Goal: Task Accomplishment & Management: Manage account settings

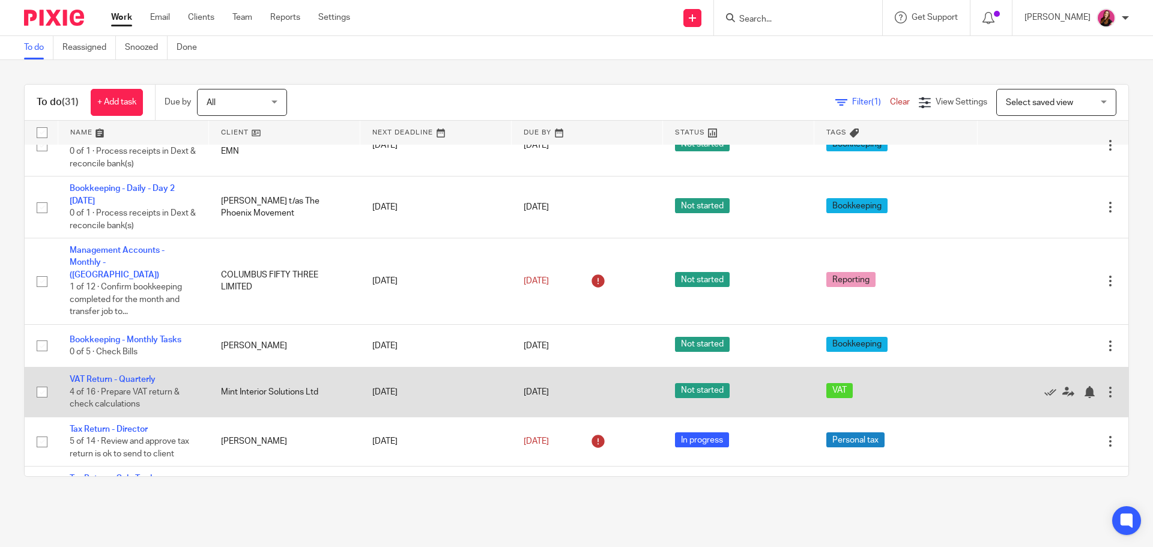
scroll to position [1081, 0]
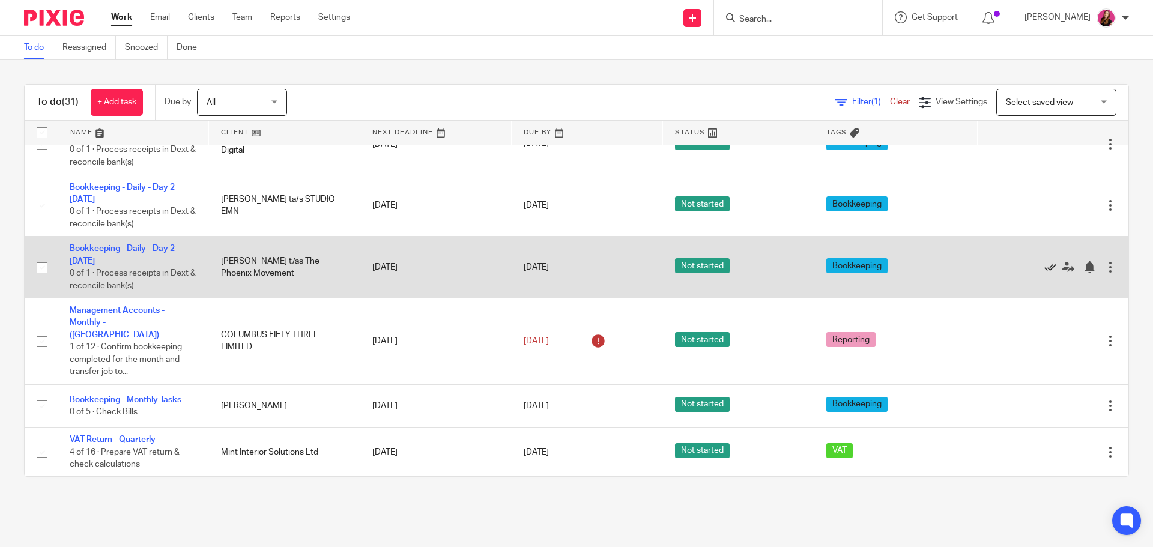
click at [1045, 266] on icon at bounding box center [1051, 267] width 12 height 12
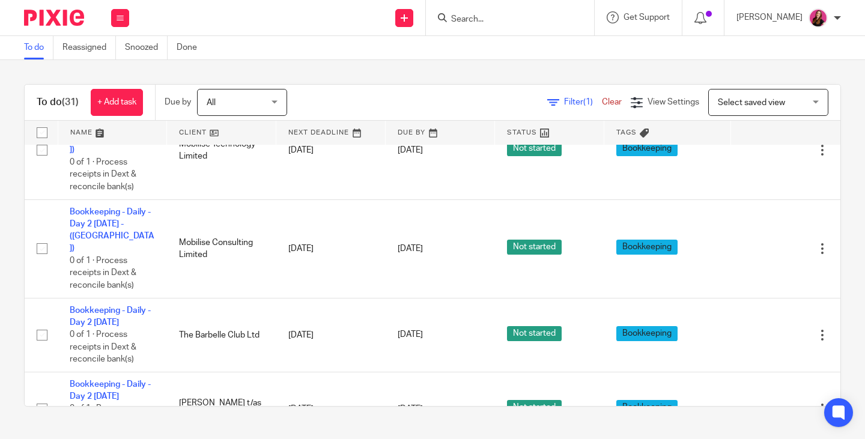
click at [543, 21] on input "Search" at bounding box center [504, 19] width 108 height 11
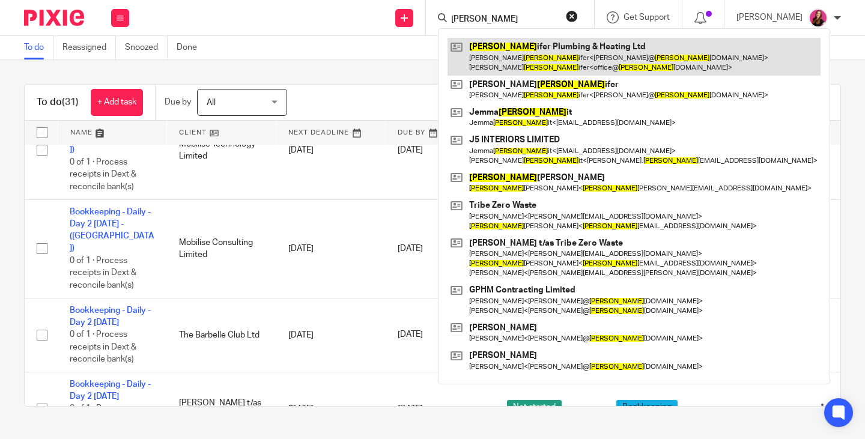
type input "pett"
click at [548, 49] on link at bounding box center [634, 56] width 373 height 37
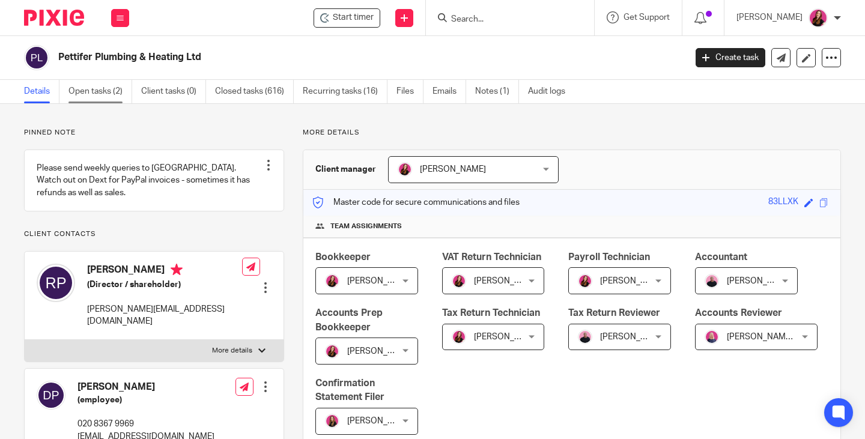
click at [99, 90] on link "Open tasks (2)" at bounding box center [100, 91] width 64 height 23
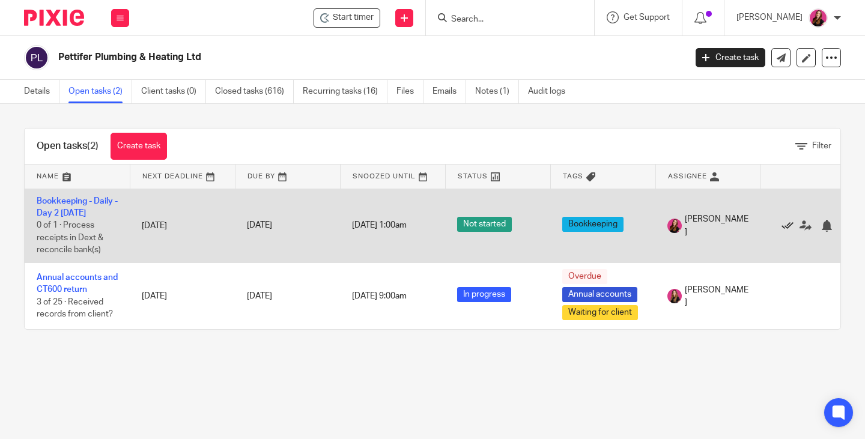
click at [782, 226] on icon at bounding box center [788, 226] width 12 height 12
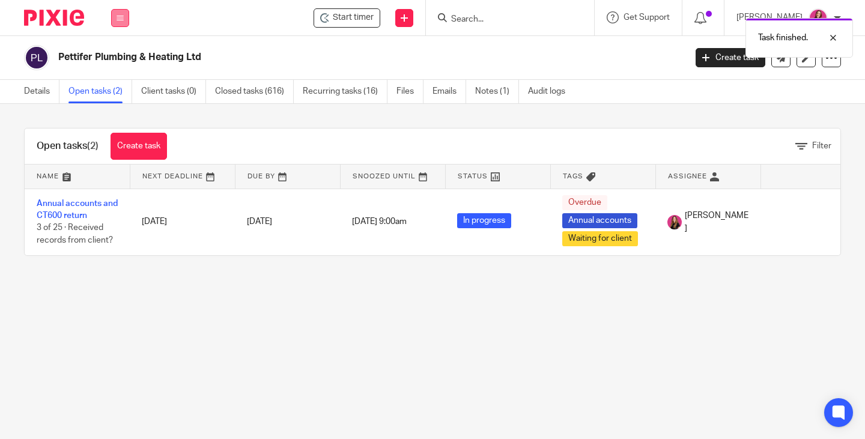
click at [123, 22] on button at bounding box center [120, 18] width 18 height 18
click at [120, 56] on link "Work" at bounding box center [113, 56] width 19 height 8
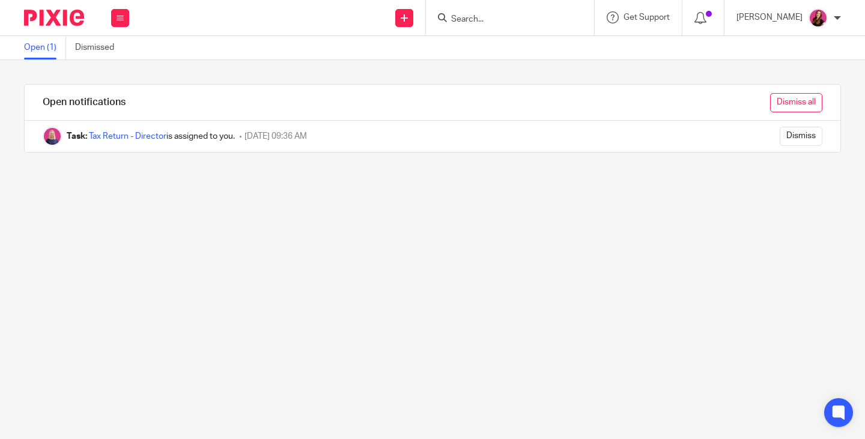
click at [770, 110] on input "Dismiss all" at bounding box center [796, 102] width 52 height 19
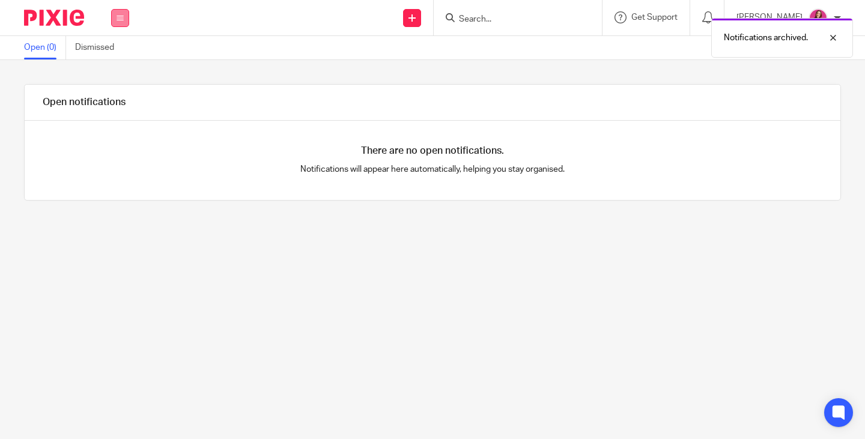
click at [120, 17] on icon at bounding box center [120, 17] width 7 height 7
click at [111, 55] on link "Work" at bounding box center [113, 56] width 19 height 8
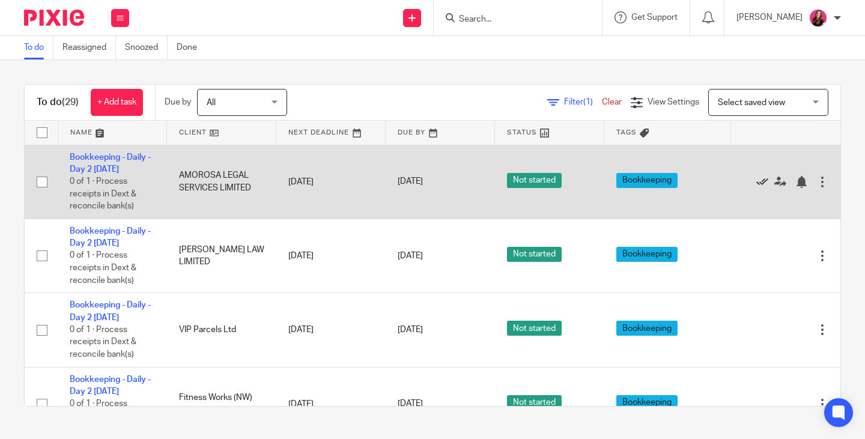
click at [756, 184] on icon at bounding box center [762, 182] width 12 height 12
click at [756, 182] on icon at bounding box center [762, 182] width 12 height 12
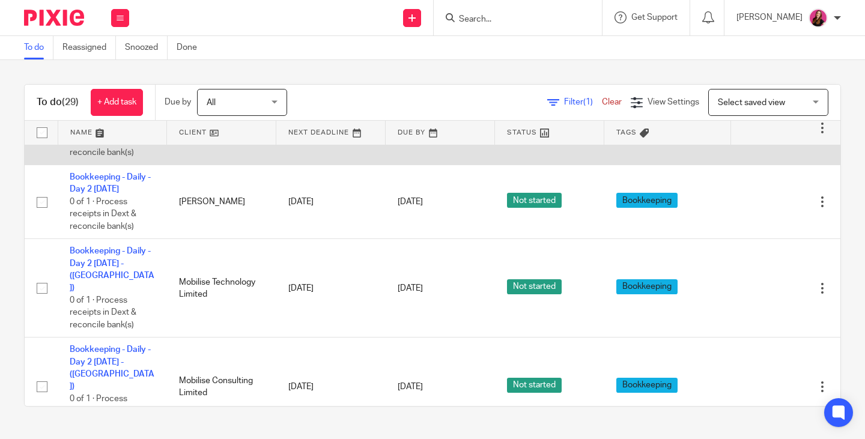
scroll to position [781, 0]
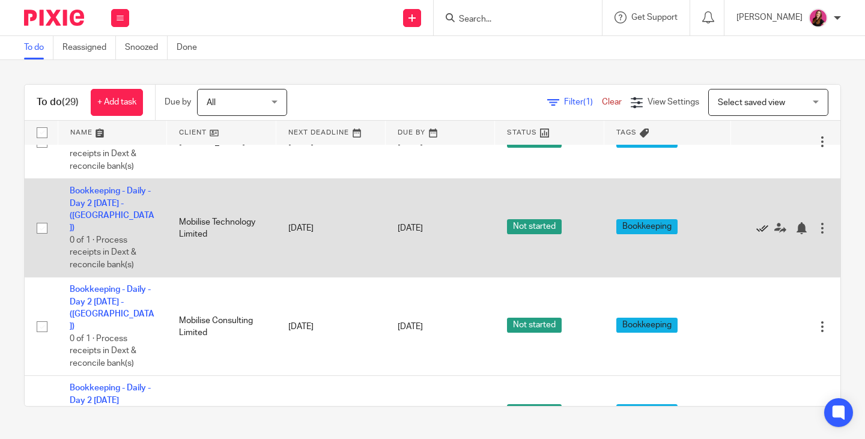
click at [756, 223] on icon at bounding box center [762, 228] width 12 height 12
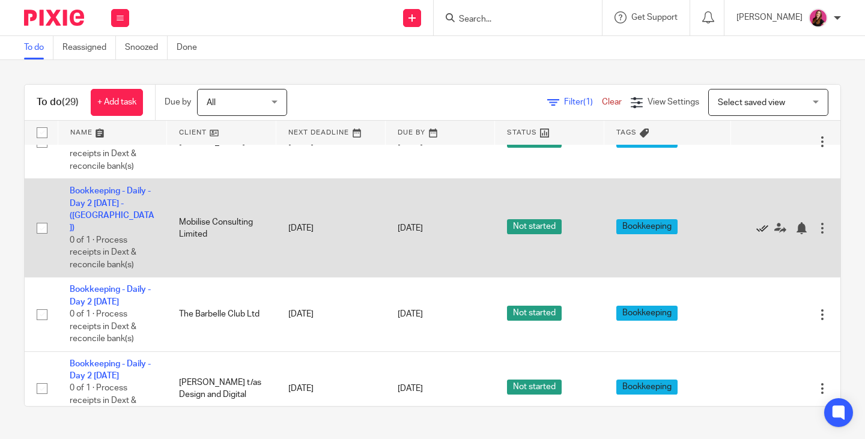
click at [756, 222] on icon at bounding box center [762, 228] width 12 height 12
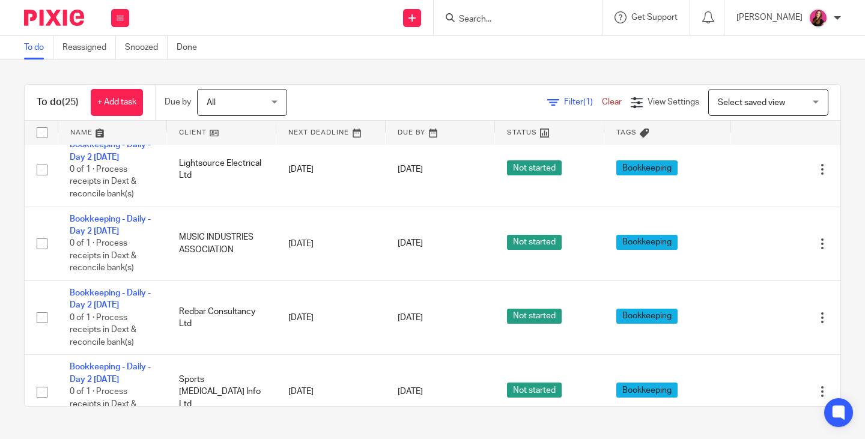
scroll to position [180, 0]
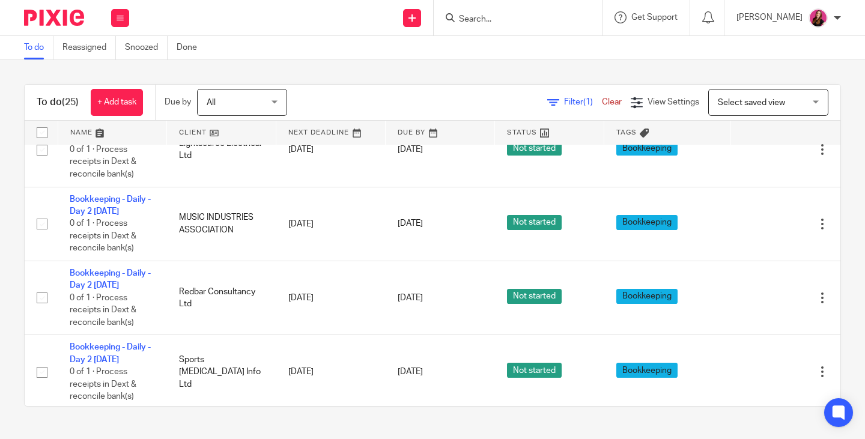
click at [505, 20] on input "Search" at bounding box center [512, 19] width 108 height 11
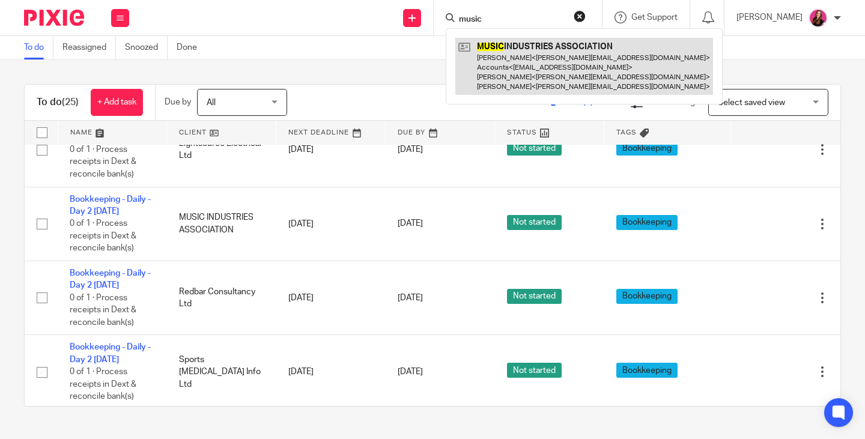
type input "music"
click at [530, 79] on link at bounding box center [584, 66] width 258 height 57
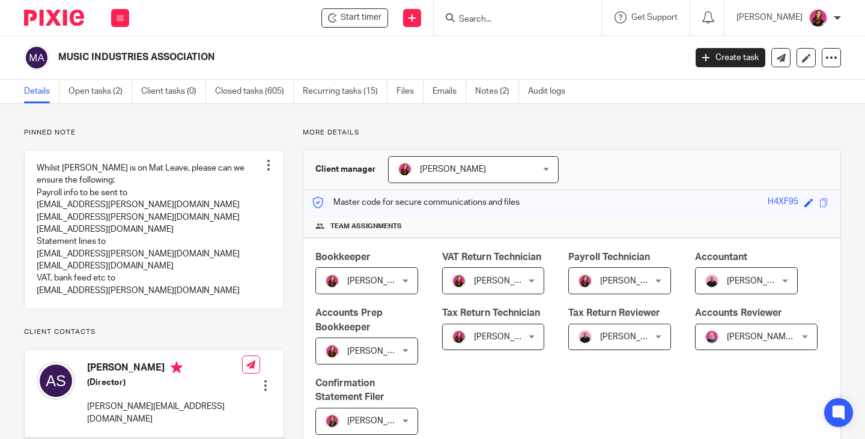
scroll to position [421, 0]
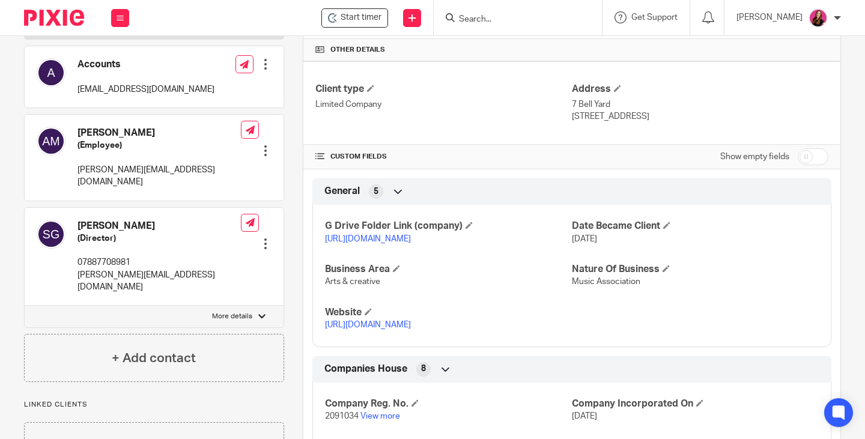
click at [411, 243] on link "[URL][DOMAIN_NAME]" at bounding box center [368, 239] width 86 height 8
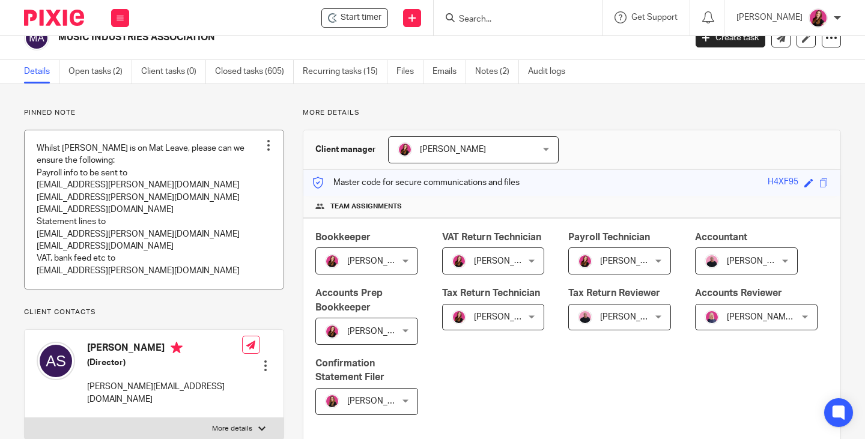
scroll to position [0, 0]
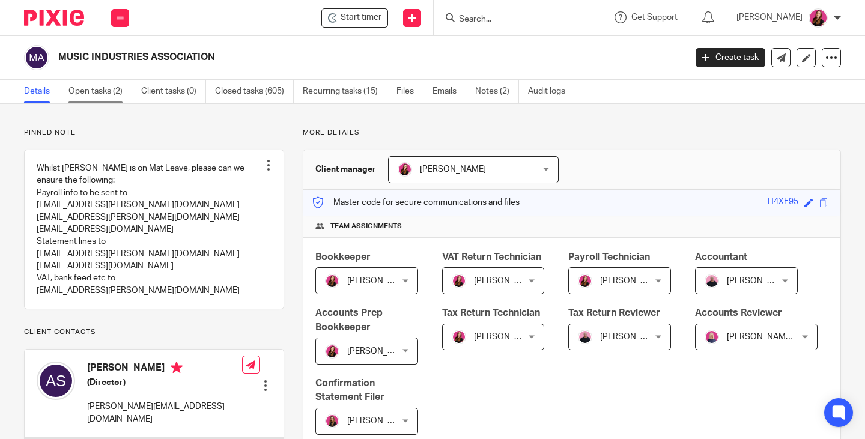
click at [89, 93] on link "Open tasks (2)" at bounding box center [100, 91] width 64 height 23
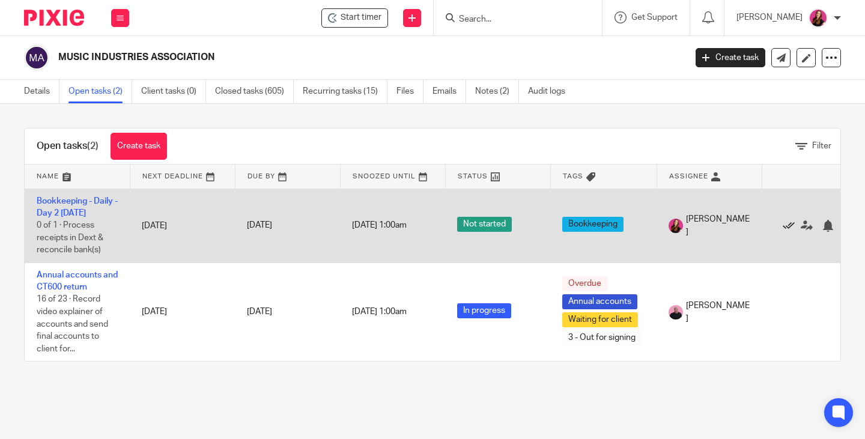
click at [788, 227] on icon at bounding box center [789, 226] width 12 height 12
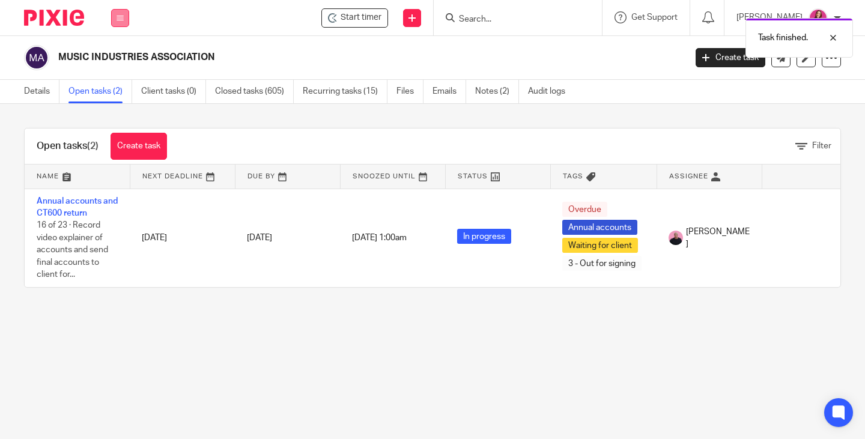
click at [118, 21] on icon at bounding box center [120, 17] width 7 height 7
click at [115, 56] on link "Work" at bounding box center [113, 56] width 19 height 8
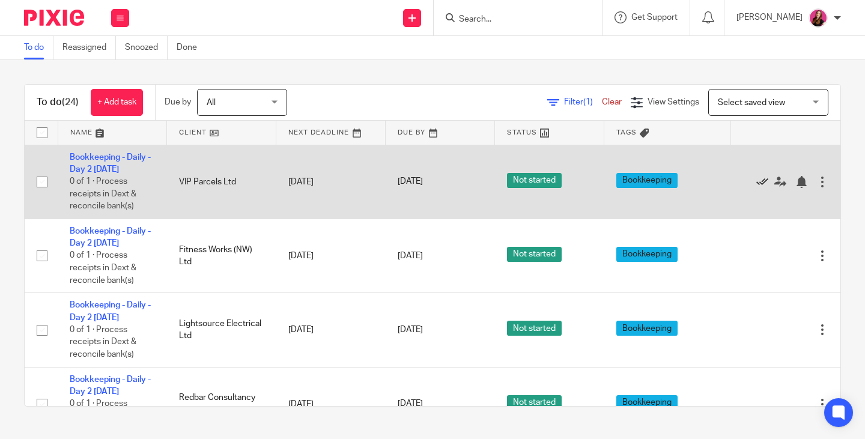
click at [756, 182] on icon at bounding box center [762, 182] width 12 height 12
click at [756, 181] on icon at bounding box center [762, 182] width 12 height 12
